Goal: Transaction & Acquisition: Subscribe to service/newsletter

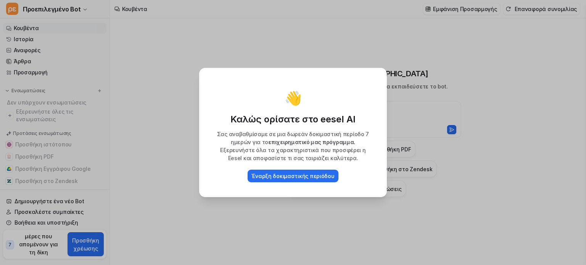
click at [411, 93] on div "👋 Καλώς ορίσατε στο eesel AI Σας αναβαθμίσαμε σε μια δωρεάν δοκιμαστική περίοδο…" at bounding box center [293, 132] width 586 height 265
click at [276, 175] on font "Έναρξη δοκιμαστικής περιόδου" at bounding box center [292, 176] width 83 height 6
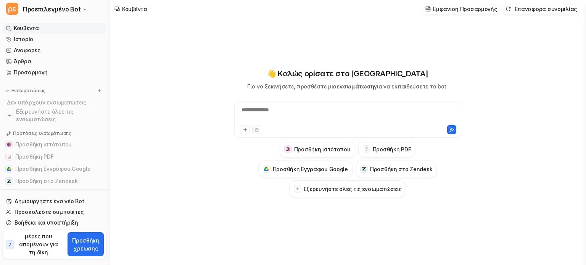
click at [20, 237] on p "μέρες που απομένουν για τη δίκη" at bounding box center [39, 244] width 46 height 24
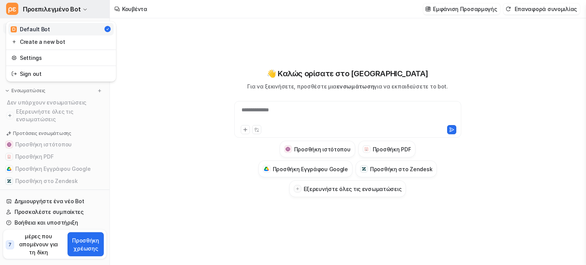
click at [11, 3] on span "ρε" at bounding box center [12, 9] width 12 height 12
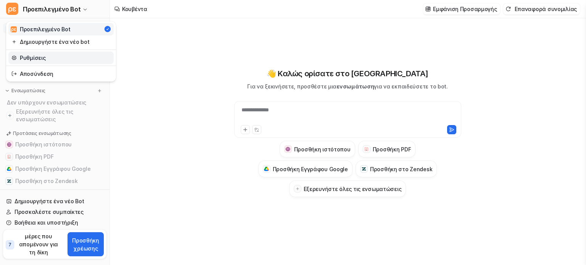
click at [31, 58] on font "Ρυθμίσεις" at bounding box center [33, 58] width 26 height 6
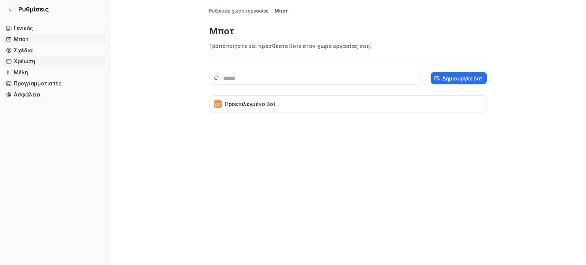
click at [77, 64] on link "Χρέωση" at bounding box center [54, 61] width 103 height 11
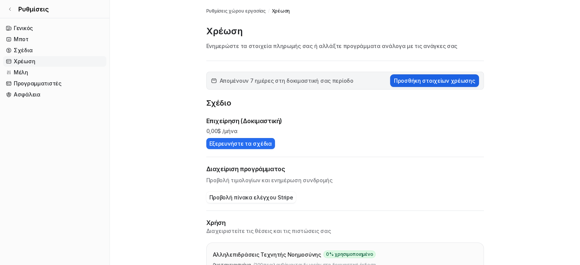
click at [457, 84] on font "Προσθήκη στοιχείων χρέωσης" at bounding box center [434, 80] width 81 height 6
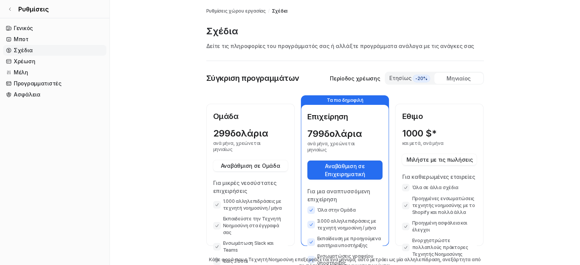
click at [458, 77] on font "Μηνιαίος" at bounding box center [459, 78] width 24 height 6
click at [426, 76] on font "-20%" at bounding box center [422, 79] width 12 height 6
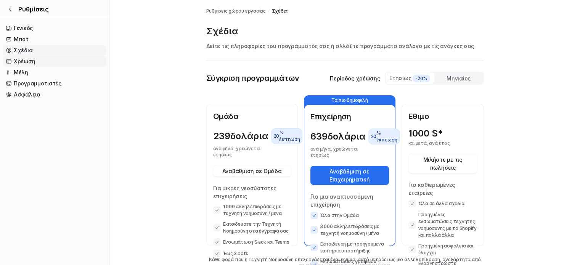
click at [61, 61] on link "Χρέωση" at bounding box center [54, 61] width 103 height 11
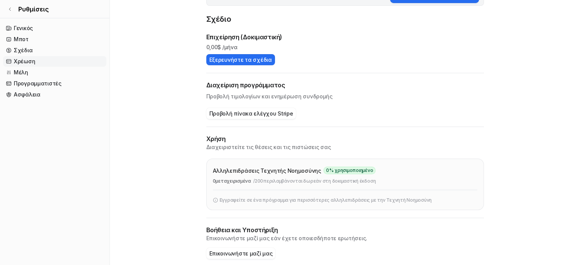
scroll to position [92, 0]
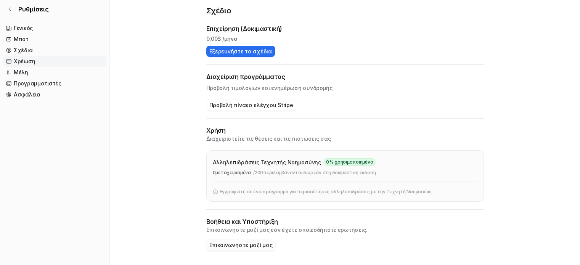
click at [250, 250] on button "Επικοινωνήστε μαζί μας" at bounding box center [240, 245] width 69 height 11
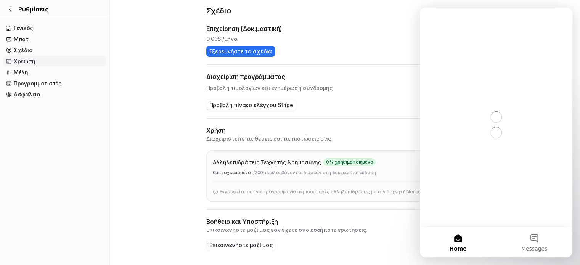
scroll to position [0, 0]
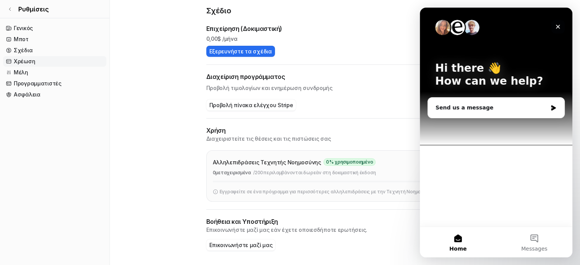
click at [557, 28] on icon "Close" at bounding box center [558, 27] width 6 height 6
